Goal: Task Accomplishment & Management: Manage account settings

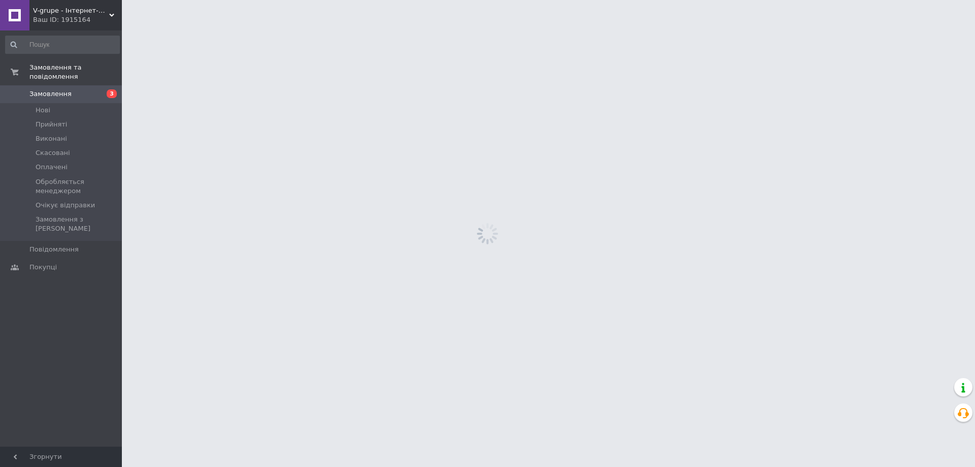
click at [56, 120] on span "Прийняті" at bounding box center [51, 124] width 31 height 9
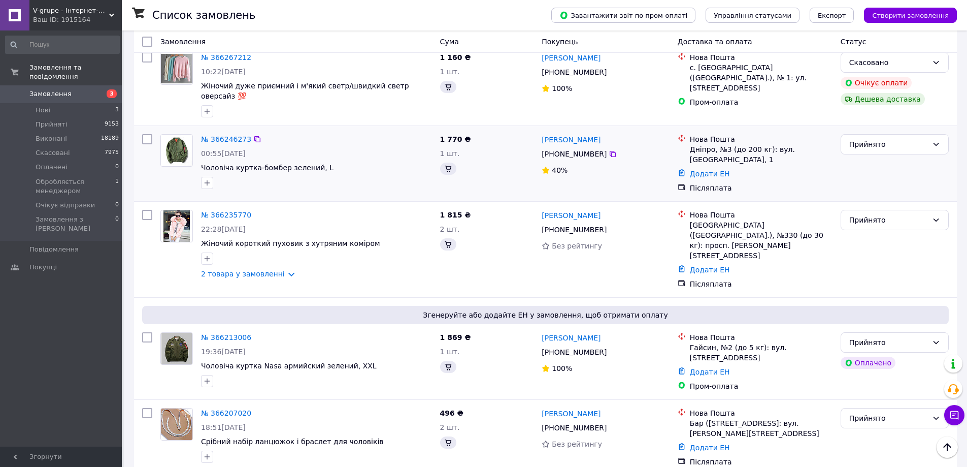
scroll to position [558, 0]
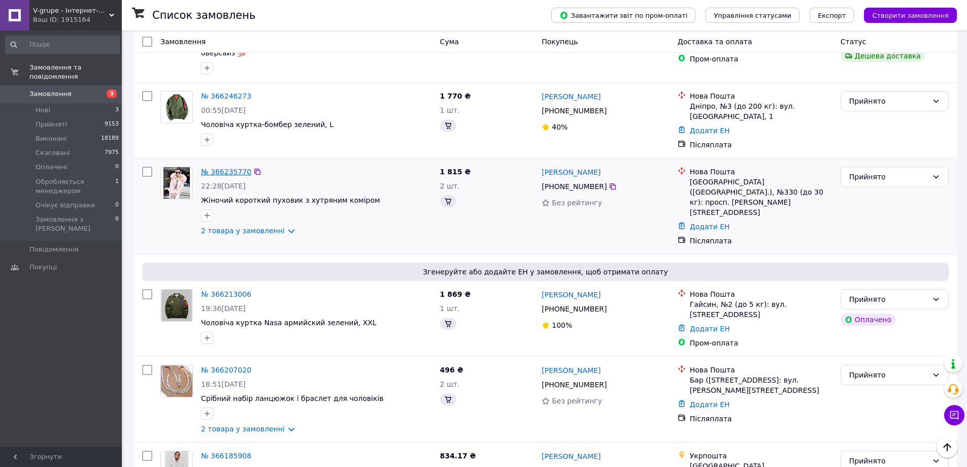
click at [235, 168] on link "№ 366235770" at bounding box center [226, 172] width 50 height 8
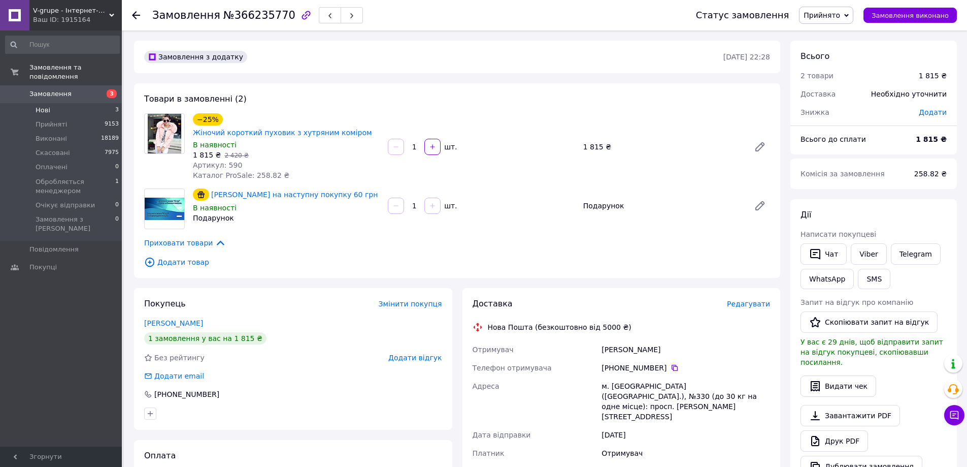
click at [78, 105] on li "Нові 3" at bounding box center [62, 110] width 125 height 14
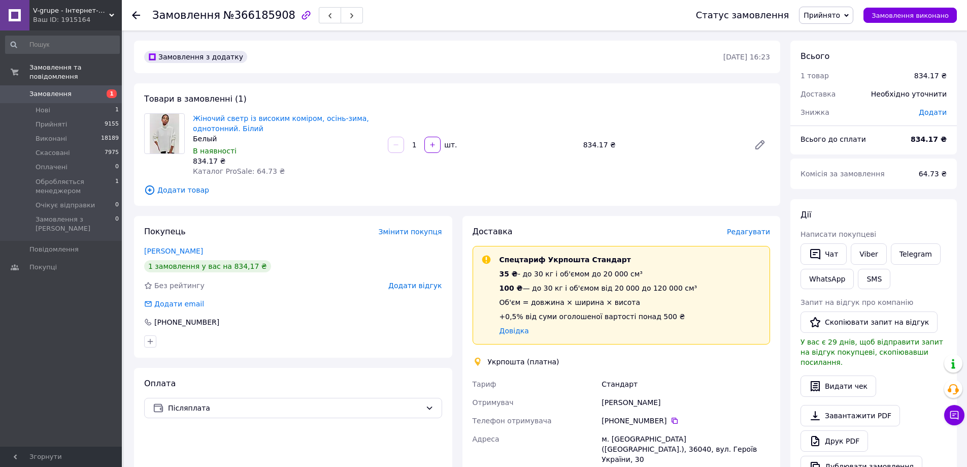
click at [850, 13] on span "Прийнято" at bounding box center [826, 15] width 54 height 17
click at [841, 50] on li "Скасовано" at bounding box center [853, 50] width 106 height 15
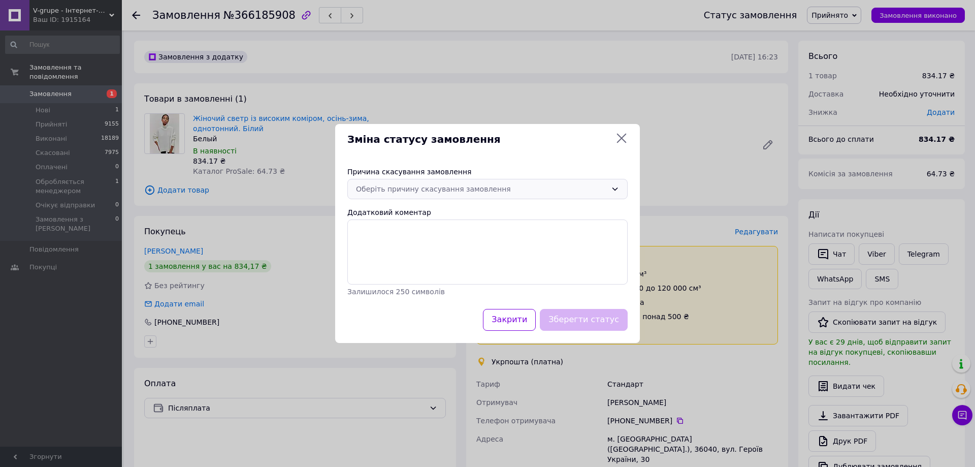
click at [502, 183] on div "Оберіть причину скасування замовлення" at bounding box center [481, 188] width 251 height 11
click at [400, 265] on li "На прохання покупця" at bounding box center [487, 265] width 279 height 18
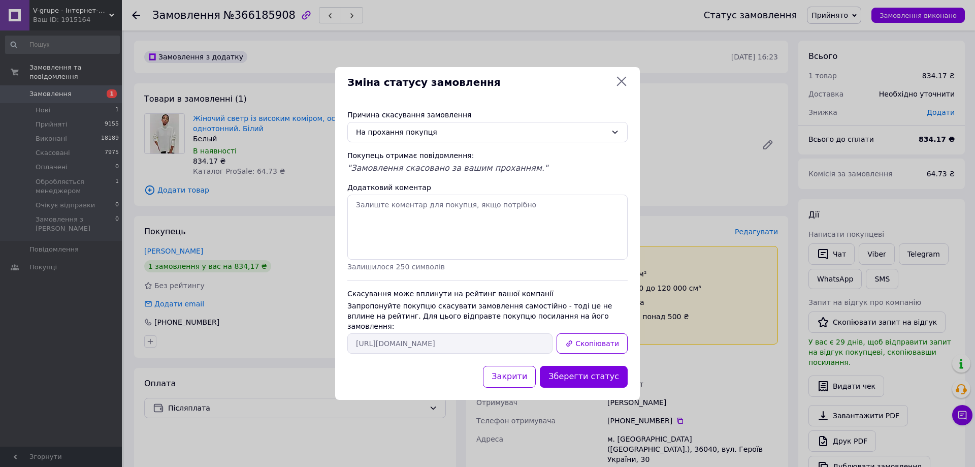
drag, startPoint x: 603, startPoint y: 372, endPoint x: 555, endPoint y: 353, distance: 51.5
click at [557, 354] on div "Зміна статусу замовлення Причина скасування замовлення На прохання покупця Поку…" at bounding box center [487, 233] width 305 height 333
click at [592, 338] on button "Скопіювати" at bounding box center [591, 343] width 71 height 20
click at [612, 84] on div "Зміна статусу замовлення" at bounding box center [487, 82] width 280 height 15
click at [623, 86] on icon at bounding box center [621, 81] width 12 height 12
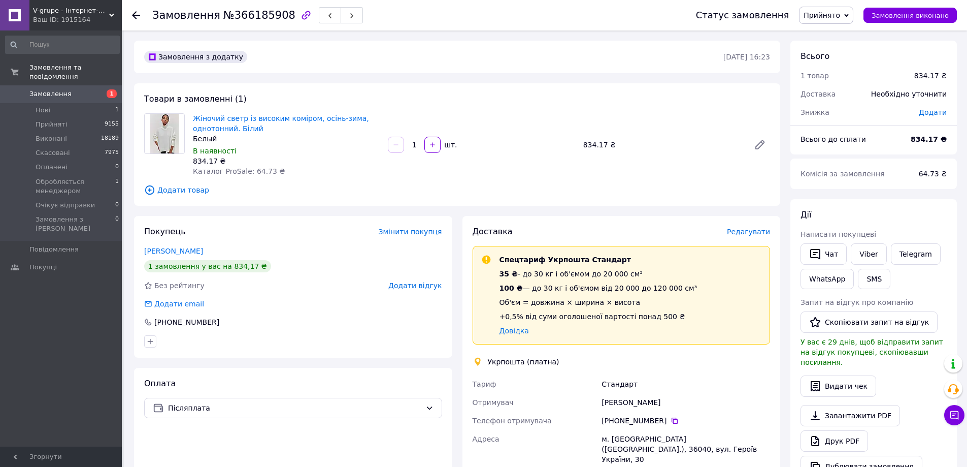
click at [624, 84] on div "Товари в замовленні (1) Жіночий светр із високим коміром, осінь-зима, однотонни…" at bounding box center [457, 144] width 646 height 122
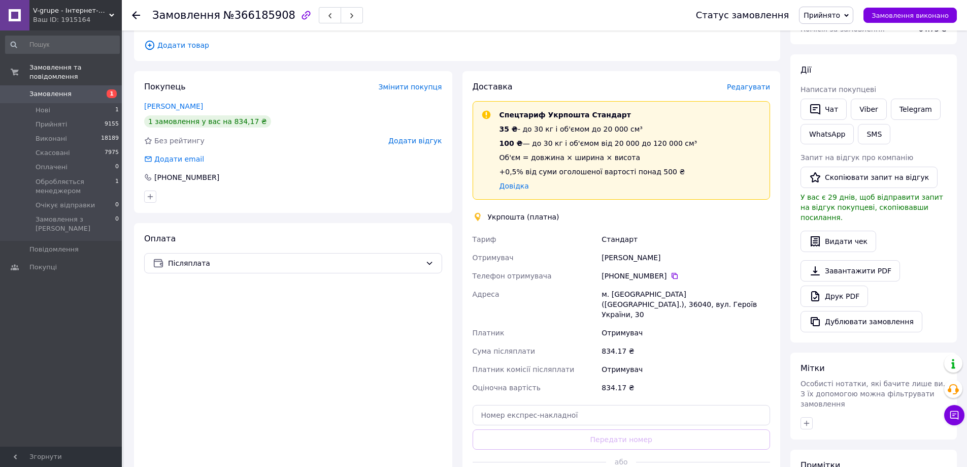
scroll to position [254, 0]
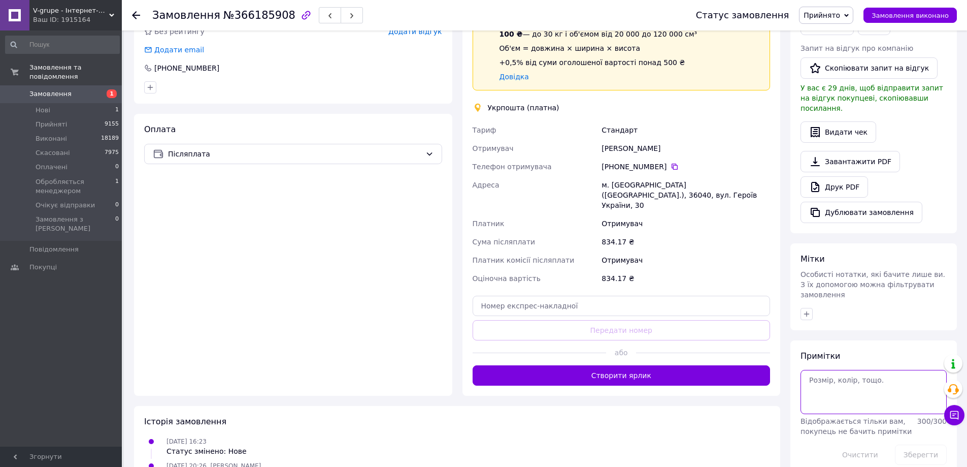
click at [851, 370] on textarea at bounding box center [874, 392] width 146 height 44
type textarea "скасувати"
click at [930, 444] on button "Зберегти" at bounding box center [921, 454] width 52 height 20
